Goal: Task Accomplishment & Management: Use online tool/utility

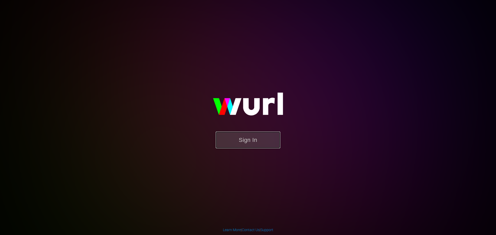
click at [227, 137] on button "Sign In" at bounding box center [248, 140] width 65 height 17
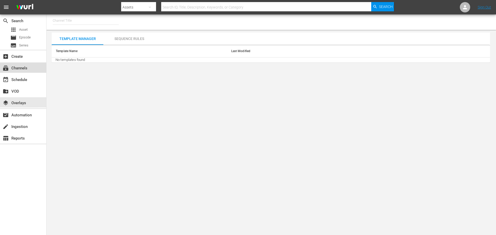
click at [23, 69] on div "subscriptions Channels" at bounding box center [14, 67] width 29 height 5
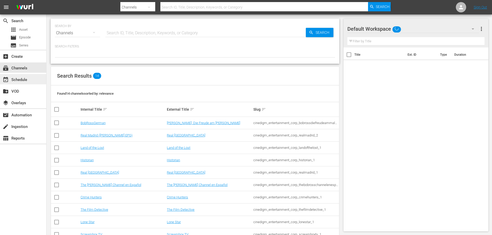
click at [19, 80] on div "event_available Schedule" at bounding box center [14, 79] width 29 height 5
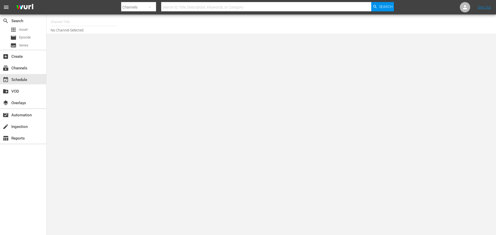
click at [69, 22] on input "text" at bounding box center [84, 22] width 66 height 12
click at [70, 36] on div "Lone Star (1846 - cinedigm_entertainment_corp_lonestar_1)" at bounding box center [122, 36] width 134 height 12
type input "Lone Star (1846 - cinedigm_entertainment_corp_lonestar_1)"
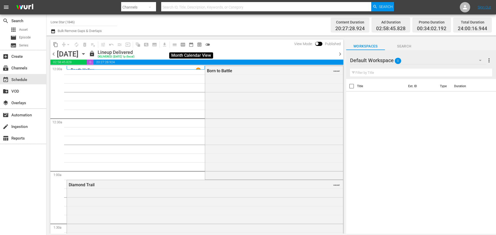
click at [192, 45] on span "date_range_outlined" at bounding box center [191, 44] width 5 height 5
